Goal: Task Accomplishment & Management: Complete application form

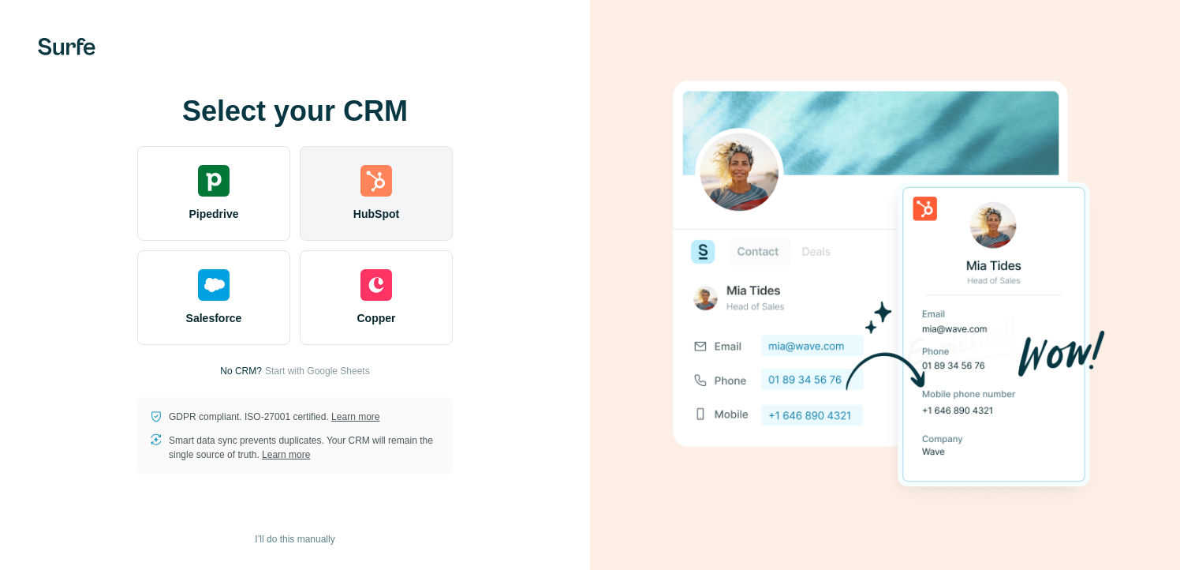
click at [372, 186] on img at bounding box center [377, 181] width 32 height 32
click at [357, 180] on div "HubSpot" at bounding box center [376, 193] width 153 height 95
